Goal: Information Seeking & Learning: Learn about a topic

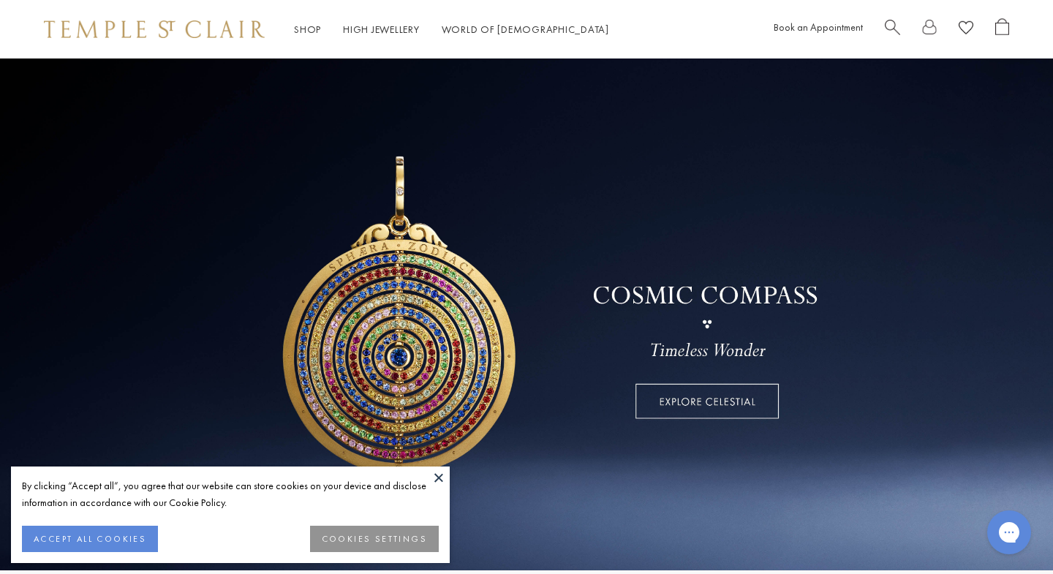
click at [436, 474] on button at bounding box center [439, 477] width 22 height 22
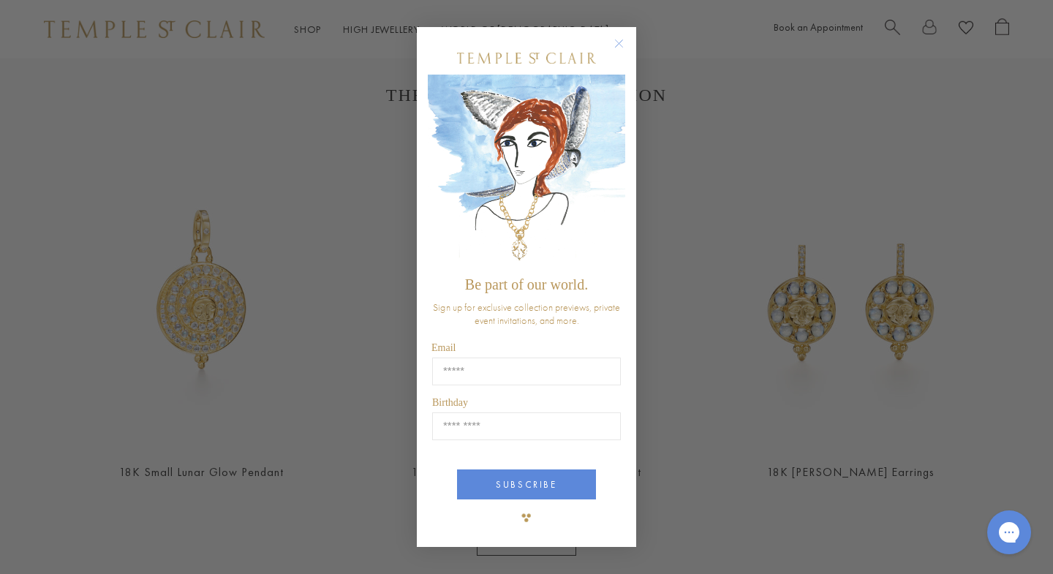
scroll to position [526, 0]
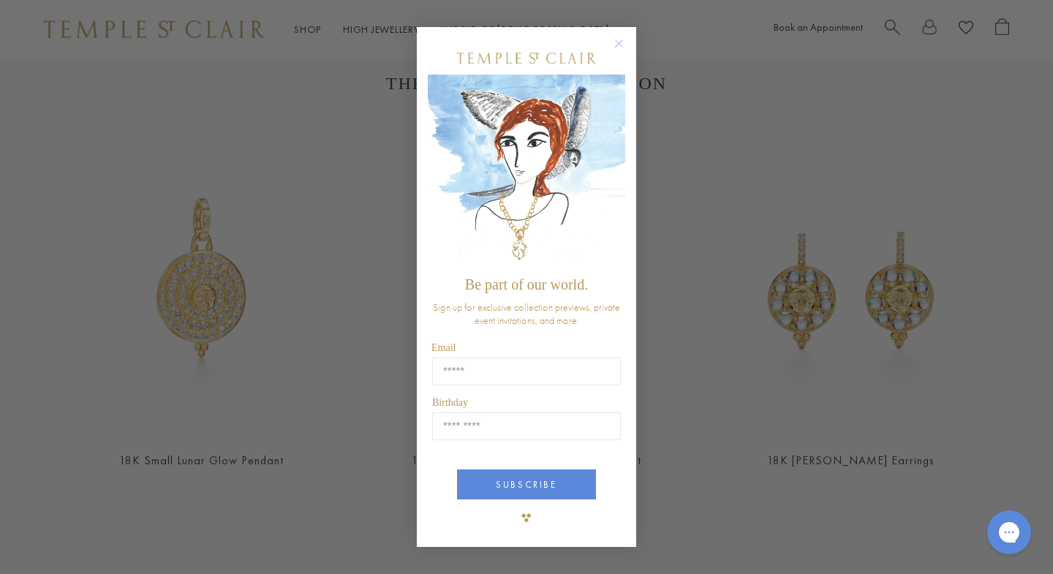
click at [621, 41] on circle "Close dialog" at bounding box center [619, 43] width 18 height 18
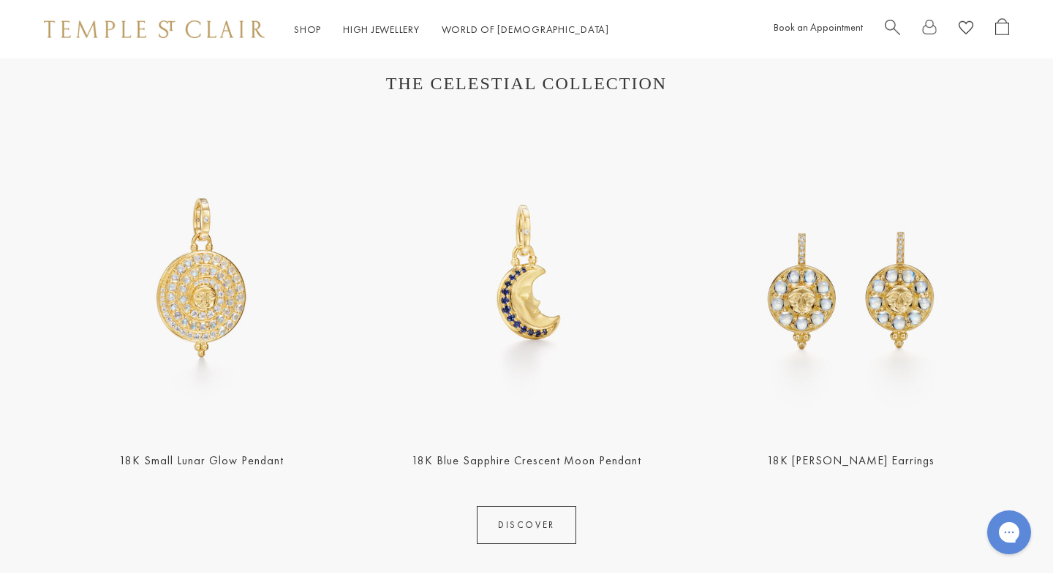
click at [256, 456] on link "18K Small Lunar Glow Pendant" at bounding box center [201, 460] width 164 height 15
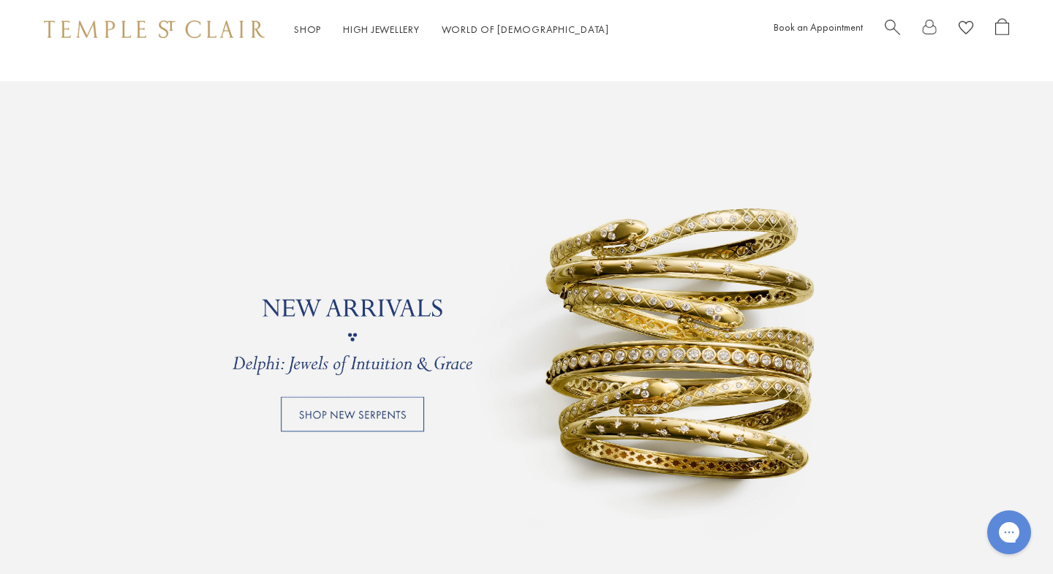
scroll to position [1074, 0]
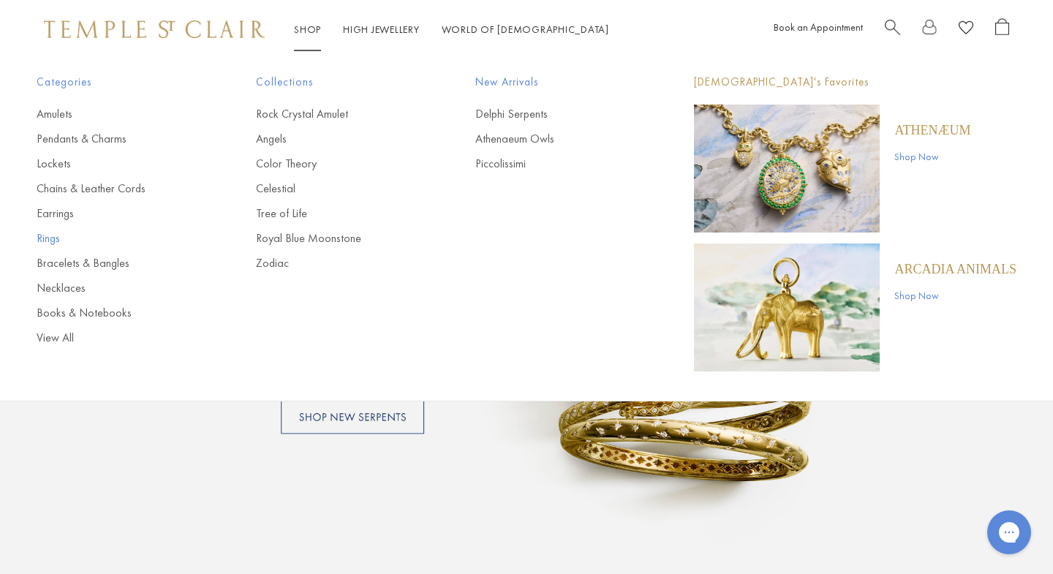
click at [53, 238] on link "Rings" at bounding box center [117, 238] width 161 height 16
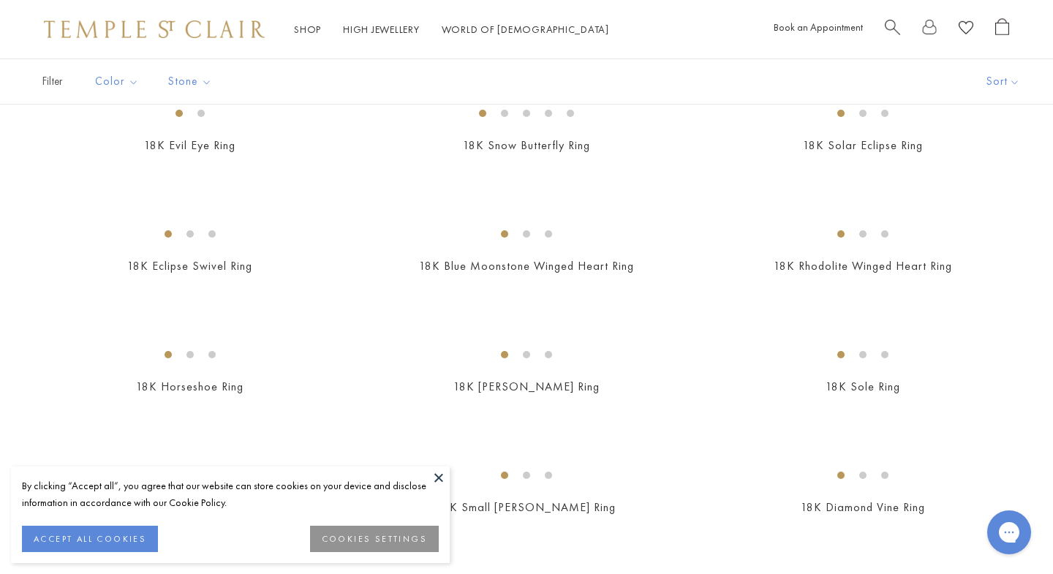
scroll to position [1003, 0]
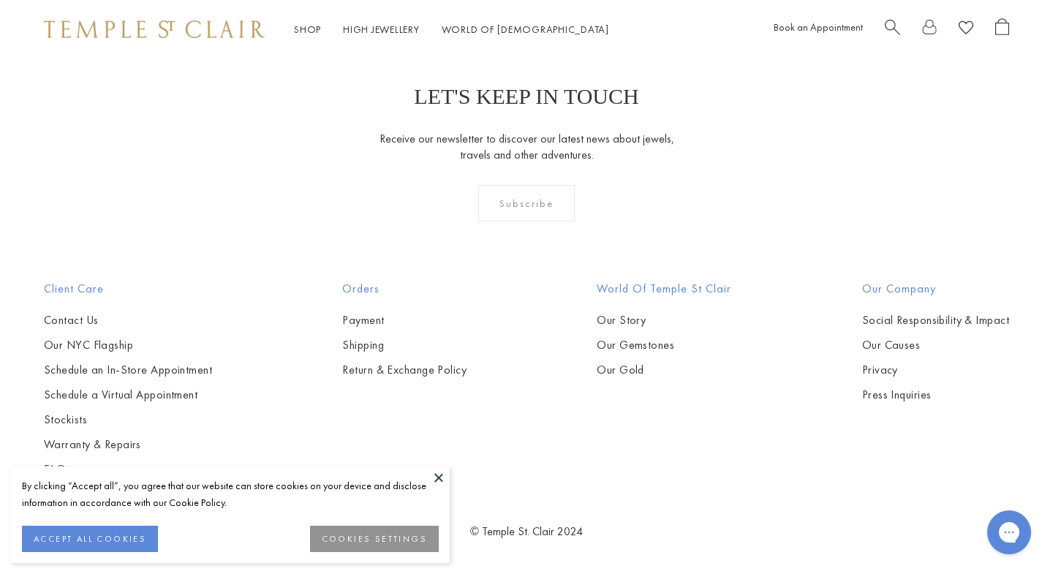
scroll to position [5426, 0]
click at [0, 0] on img at bounding box center [0, 0] width 0 height 0
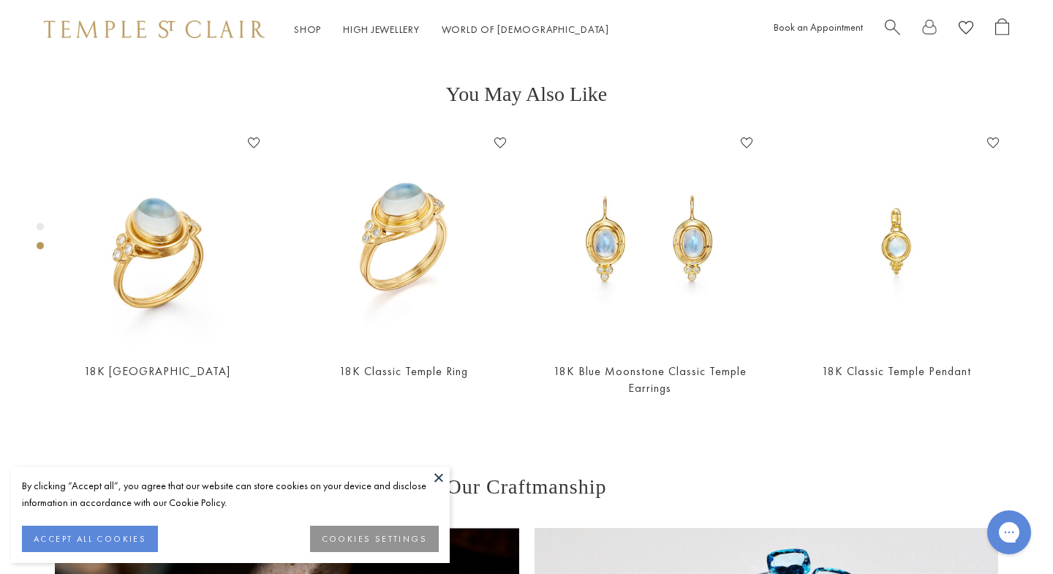
scroll to position [58, 0]
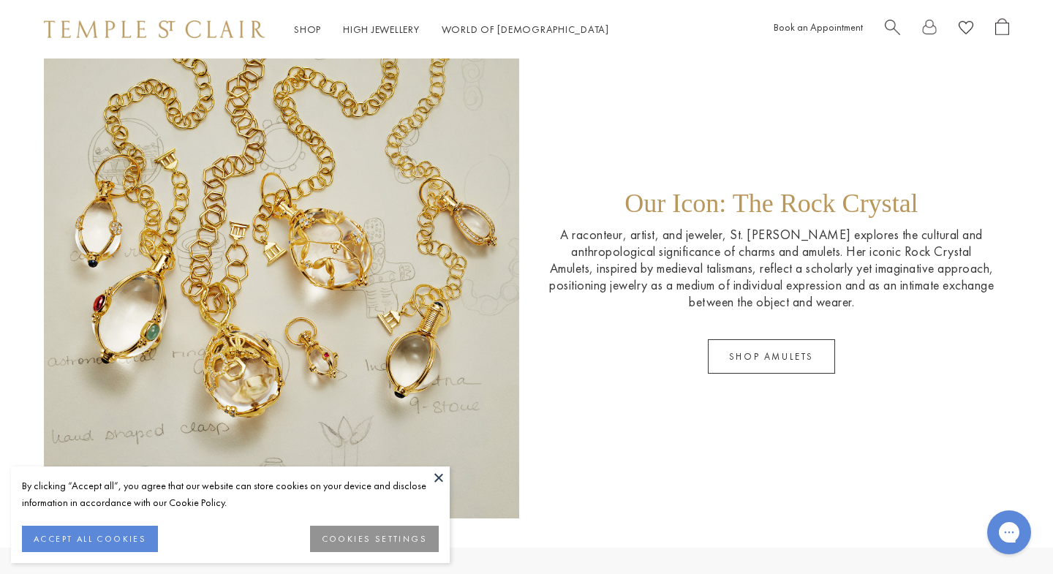
scroll to position [2214, 0]
